Goal: Connect with others: Connect with others

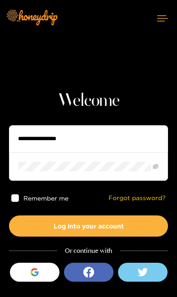
click at [33, 272] on icon "button" at bounding box center [35, 272] width 8 height 8
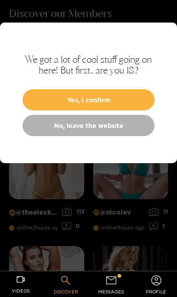
click at [61, 95] on button "Yes, I confirm" at bounding box center [89, 99] width 132 height 21
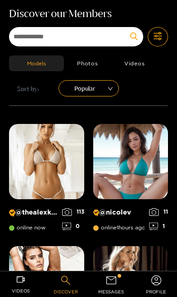
click at [114, 283] on icon at bounding box center [111, 280] width 13 height 13
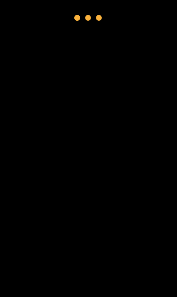
scroll to position [23, 0]
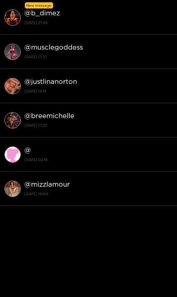
click at [39, 21] on strong "[DATE] 21:05" at bounding box center [98, 22] width 148 height 8
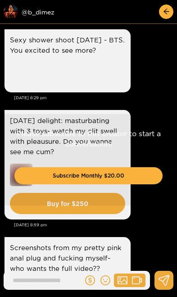
scroll to position [2166, 0]
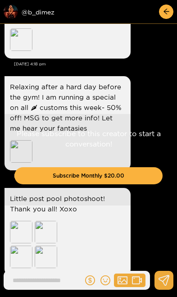
click at [31, 15] on div "Preview @ b_dimez" at bounding box center [54, 12] width 101 height 14
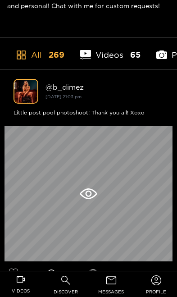
scroll to position [249, 0]
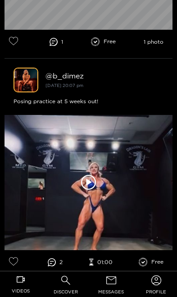
click at [110, 287] on icon at bounding box center [111, 280] width 13 height 13
